Goal: Transaction & Acquisition: Obtain resource

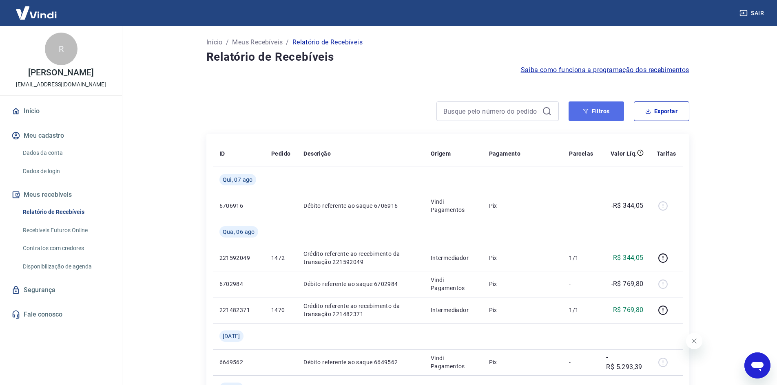
click at [600, 113] on button "Filtros" at bounding box center [596, 112] width 55 height 20
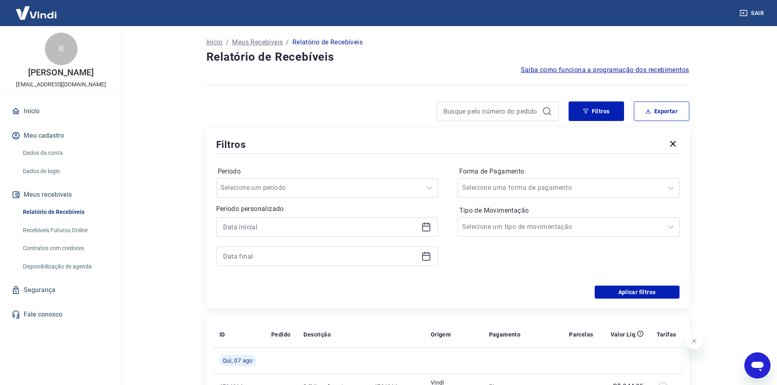
click at [428, 229] on icon at bounding box center [426, 227] width 10 height 10
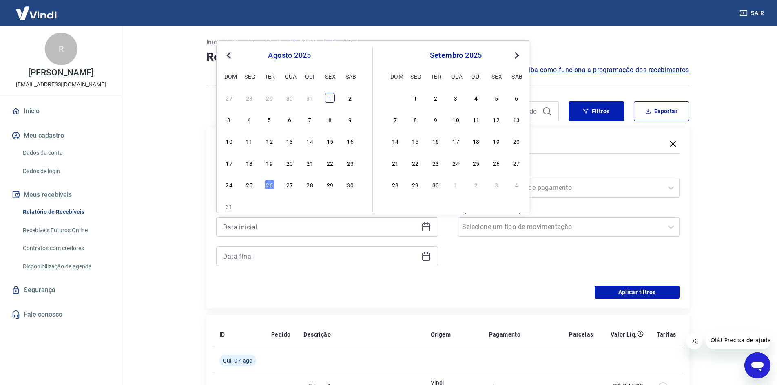
click at [331, 99] on div "1" at bounding box center [330, 98] width 10 height 10
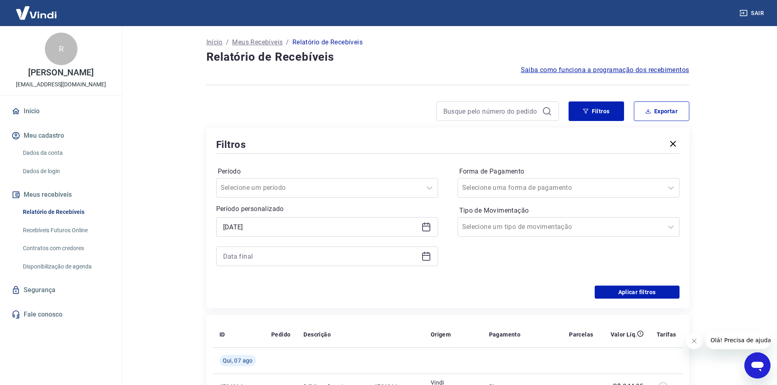
type input "[DATE]"
click at [428, 255] on icon at bounding box center [426, 255] width 8 height 1
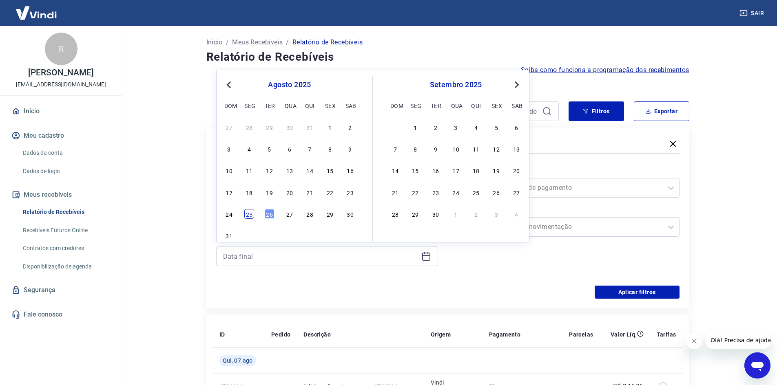
click at [250, 215] on div "25" at bounding box center [249, 214] width 10 height 10
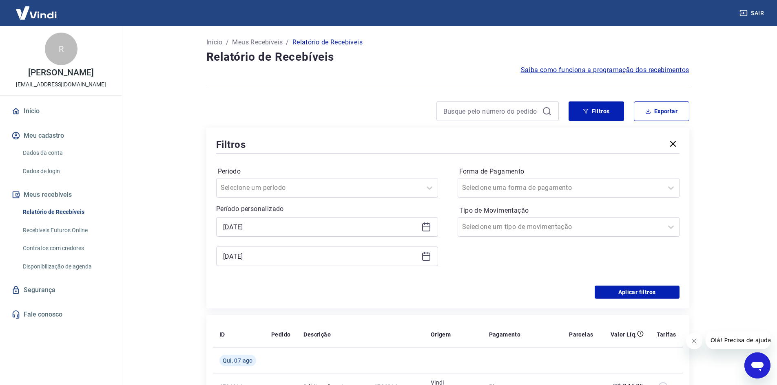
type input "[DATE]"
click at [598, 296] on button "Aplicar filtros" at bounding box center [637, 292] width 85 height 13
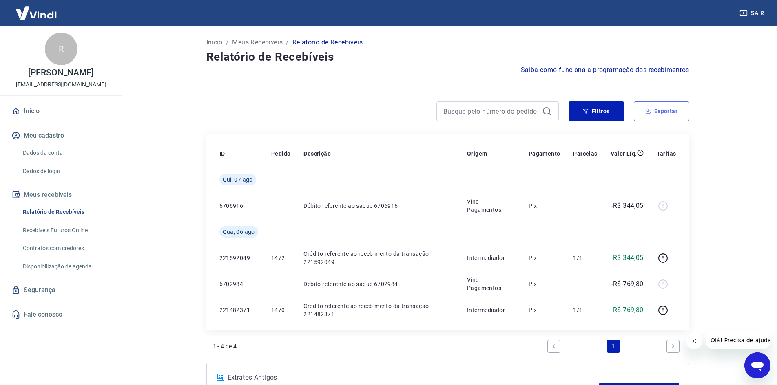
click at [661, 111] on button "Exportar" at bounding box center [661, 112] width 55 height 20
type input "[DATE]"
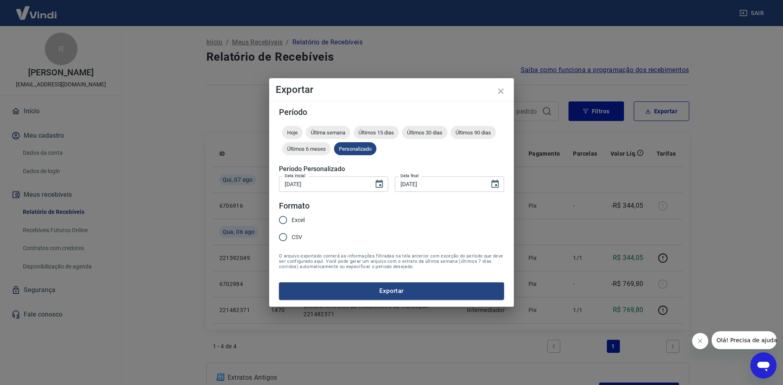
click at [293, 221] on span "Excel" at bounding box center [298, 220] width 13 height 9
click at [292, 221] on input "Excel" at bounding box center [283, 220] width 17 height 17
radio input "true"
click at [336, 292] on button "Exportar" at bounding box center [391, 291] width 225 height 17
